Goal: Task Accomplishment & Management: Use online tool/utility

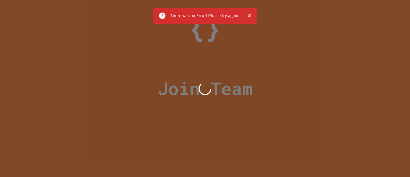
click at [211, 18] on div "There was an Error! Please try again!" at bounding box center [205, 16] width 70 height 12
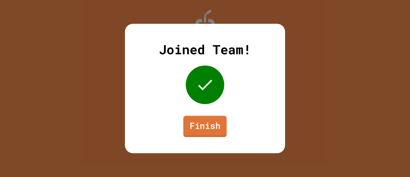
click at [207, 124] on link "Finish" at bounding box center [204, 125] width 43 height 21
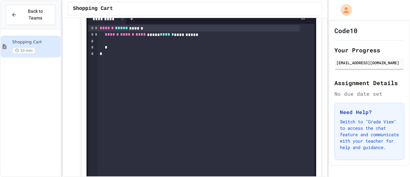
scroll to position [128, 0]
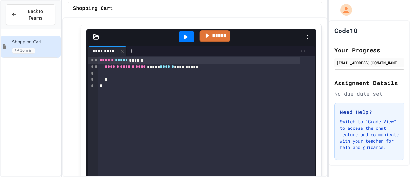
click at [207, 37] on icon at bounding box center [207, 35] width 8 height 8
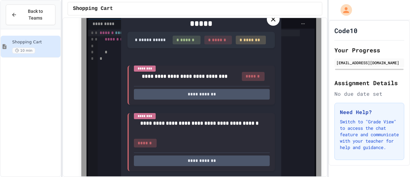
scroll to position [123, 0]
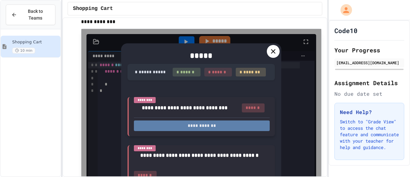
click at [191, 127] on button "**********" at bounding box center [202, 125] width 136 height 11
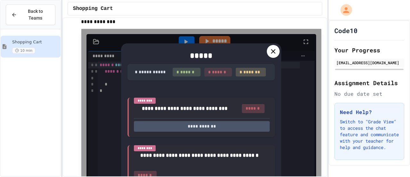
click at [270, 49] on icon at bounding box center [273, 51] width 8 height 8
